Goal: Navigation & Orientation: Find specific page/section

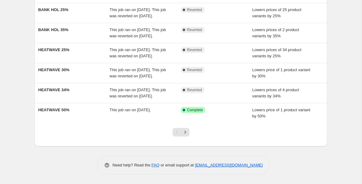
scroll to position [189, 0]
click at [185, 133] on icon "Next" at bounding box center [185, 132] width 2 height 3
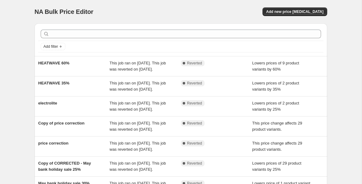
scroll to position [195, 0]
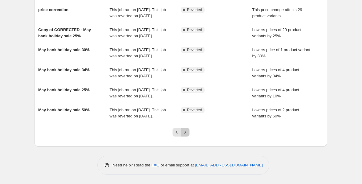
click at [189, 134] on button "Next" at bounding box center [185, 132] width 9 height 9
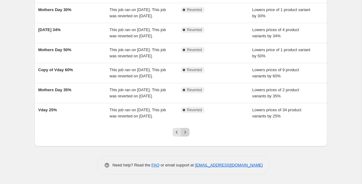
click at [181, 134] on button "Next" at bounding box center [185, 132] width 9 height 9
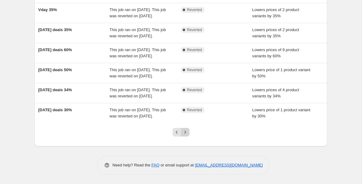
click at [186, 131] on icon "Next" at bounding box center [185, 132] width 6 height 6
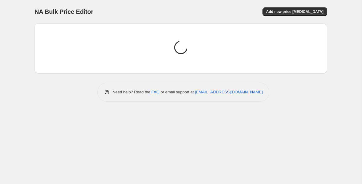
scroll to position [0, 0]
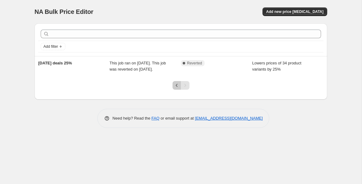
click at [176, 90] on button "Previous" at bounding box center [176, 85] width 9 height 9
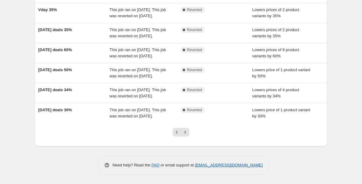
scroll to position [195, 0]
click at [177, 133] on icon "Previous" at bounding box center [177, 132] width 2 height 3
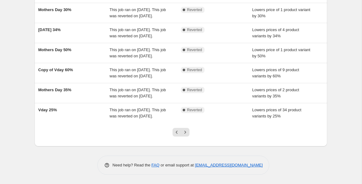
scroll to position [184, 0]
click at [177, 136] on button "Previous" at bounding box center [176, 132] width 9 height 9
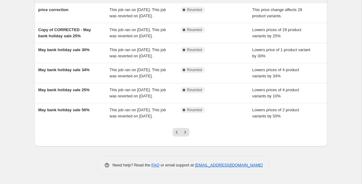
scroll to position [195, 0]
